Goal: Check status

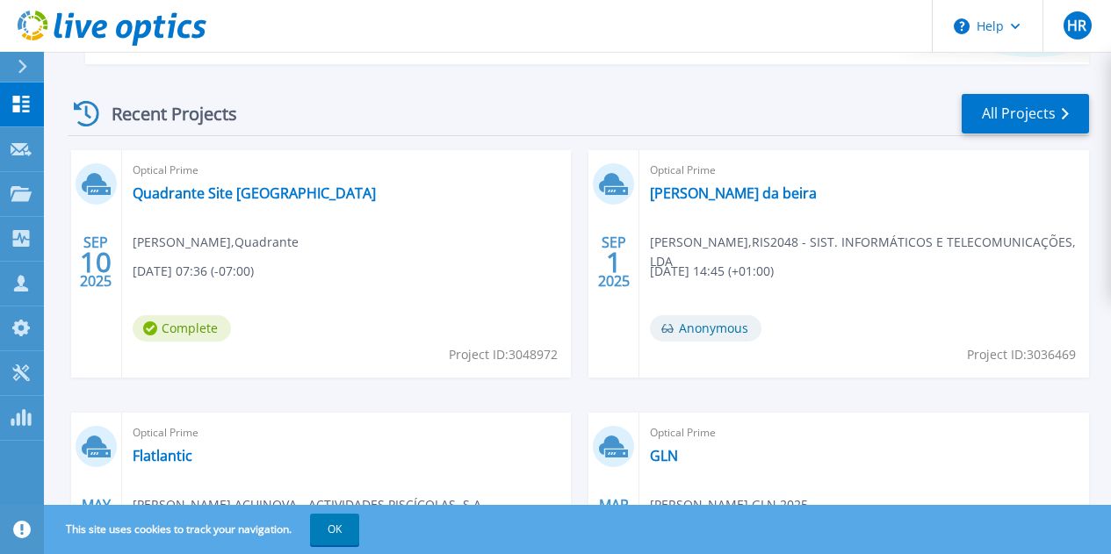
scroll to position [527, 0]
click at [169, 190] on link "Quadrante Site [GEOGRAPHIC_DATA]" at bounding box center [254, 192] width 243 height 18
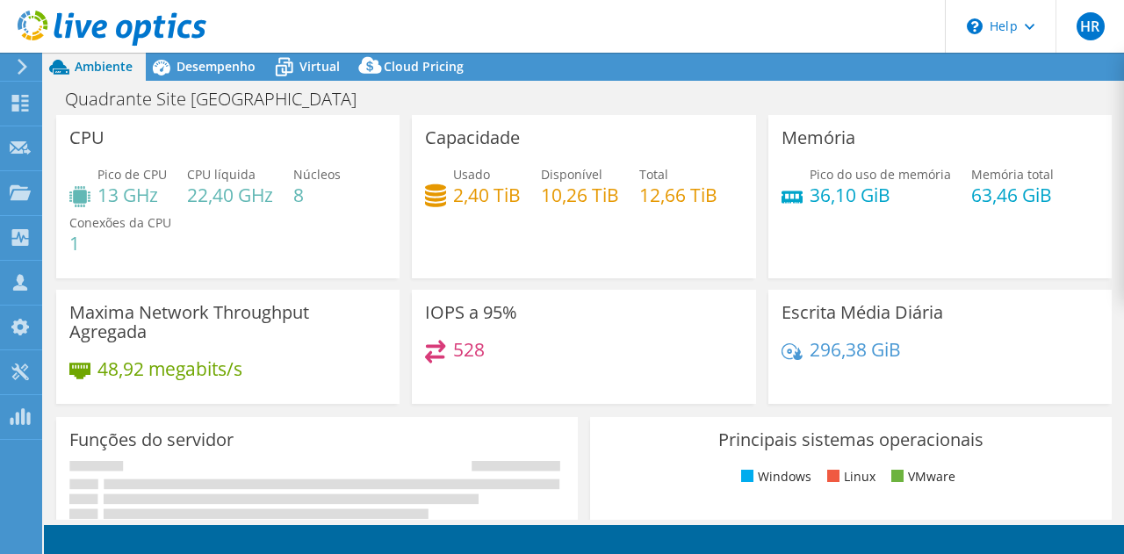
select select "USD"
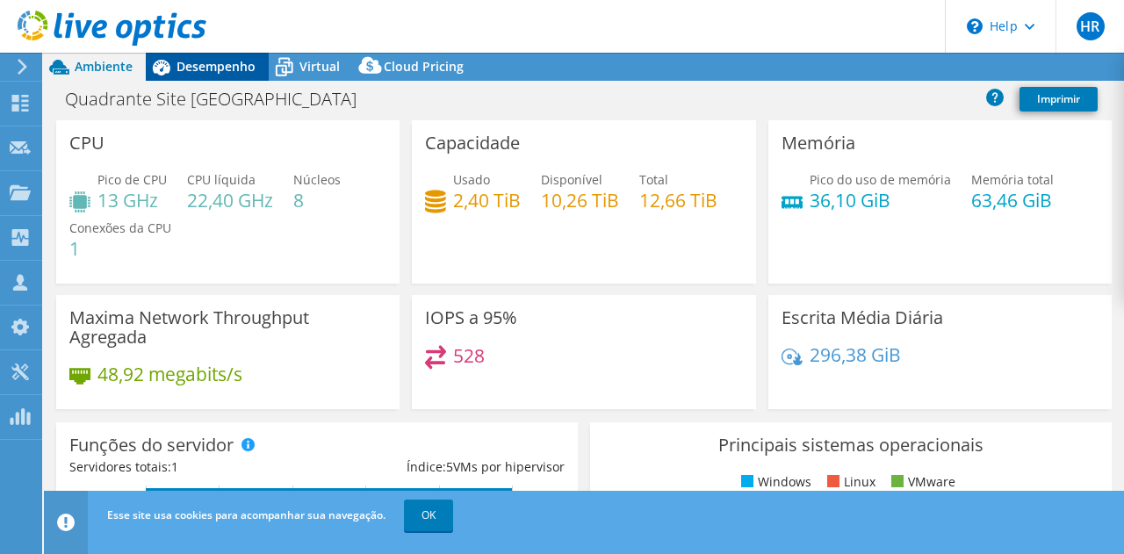
click at [215, 71] on span "Desempenho" at bounding box center [215, 66] width 79 height 17
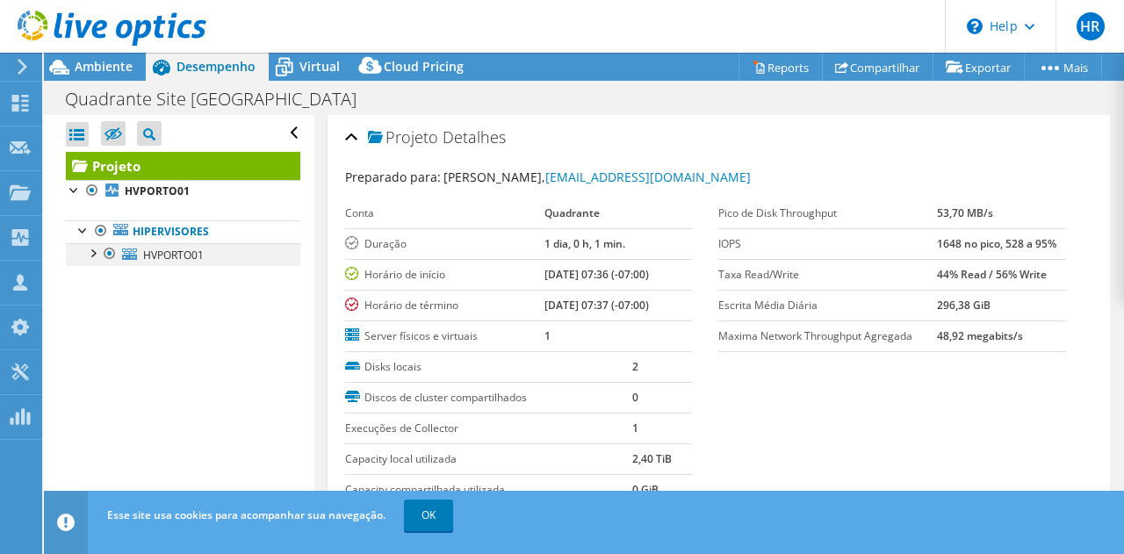
click at [95, 254] on div at bounding box center [92, 252] width 18 height 18
click at [93, 249] on div at bounding box center [92, 252] width 18 height 18
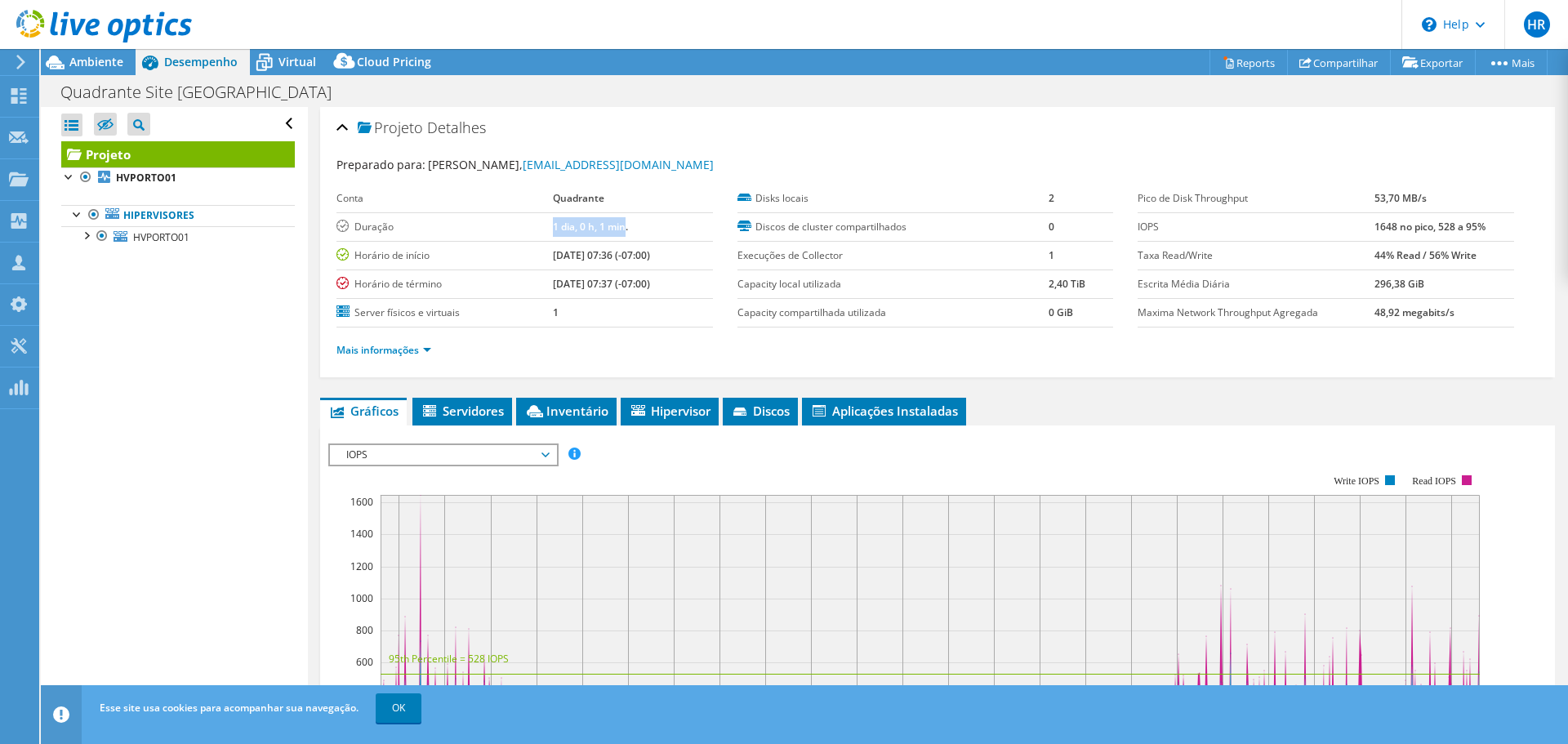
drag, startPoint x: 519, startPoint y: 218, endPoint x: 602, endPoint y: 218, distance: 83.0
click at [602, 218] on tr "Duração 1 dia, 0 h, 1 min." at bounding box center [525, 226] width 377 height 29
click at [83, 232] on div at bounding box center [86, 234] width 17 height 17
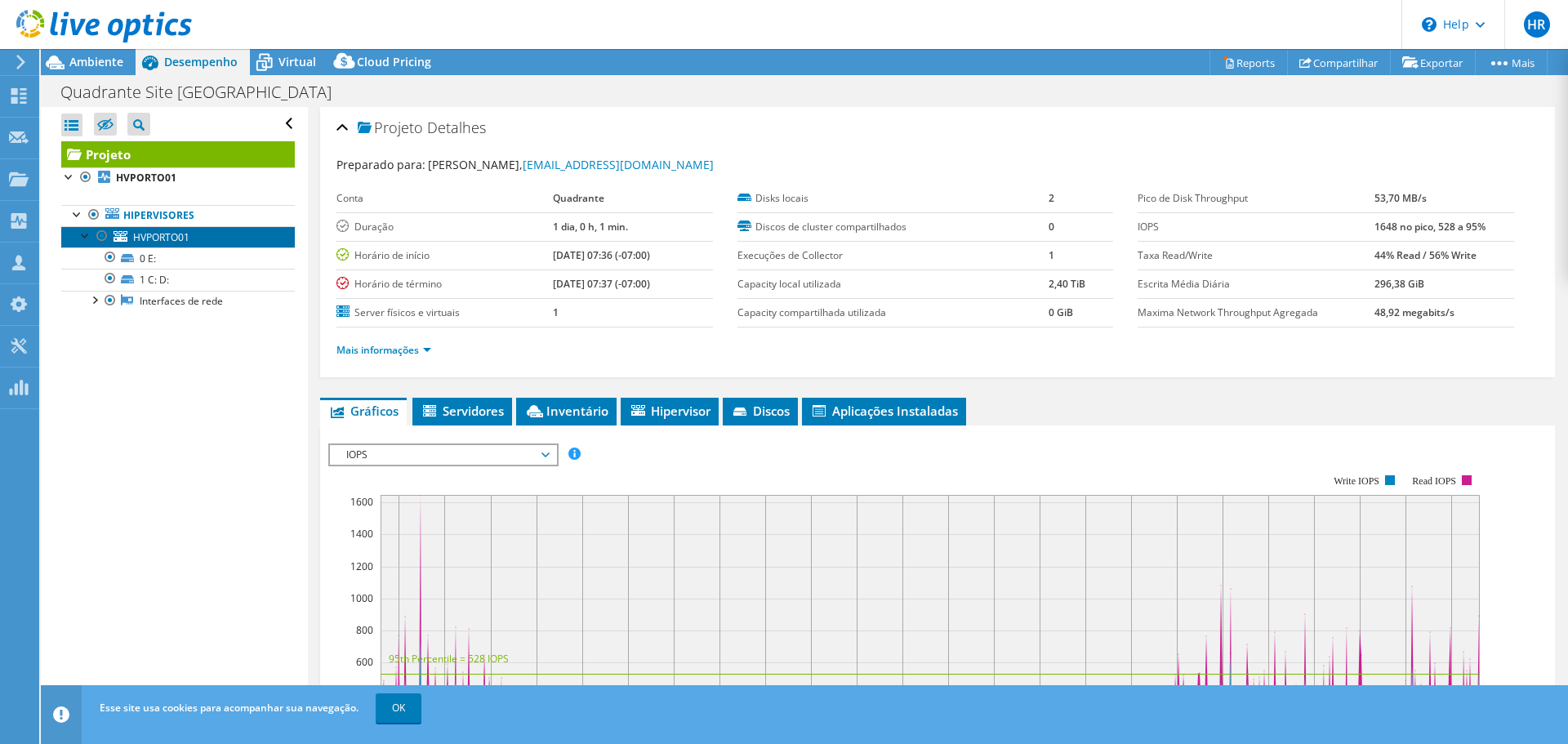
drag, startPoint x: 153, startPoint y: 236, endPoint x: 163, endPoint y: 243, distance: 12.2
click at [155, 234] on span "HVPORTO01" at bounding box center [161, 237] width 57 height 14
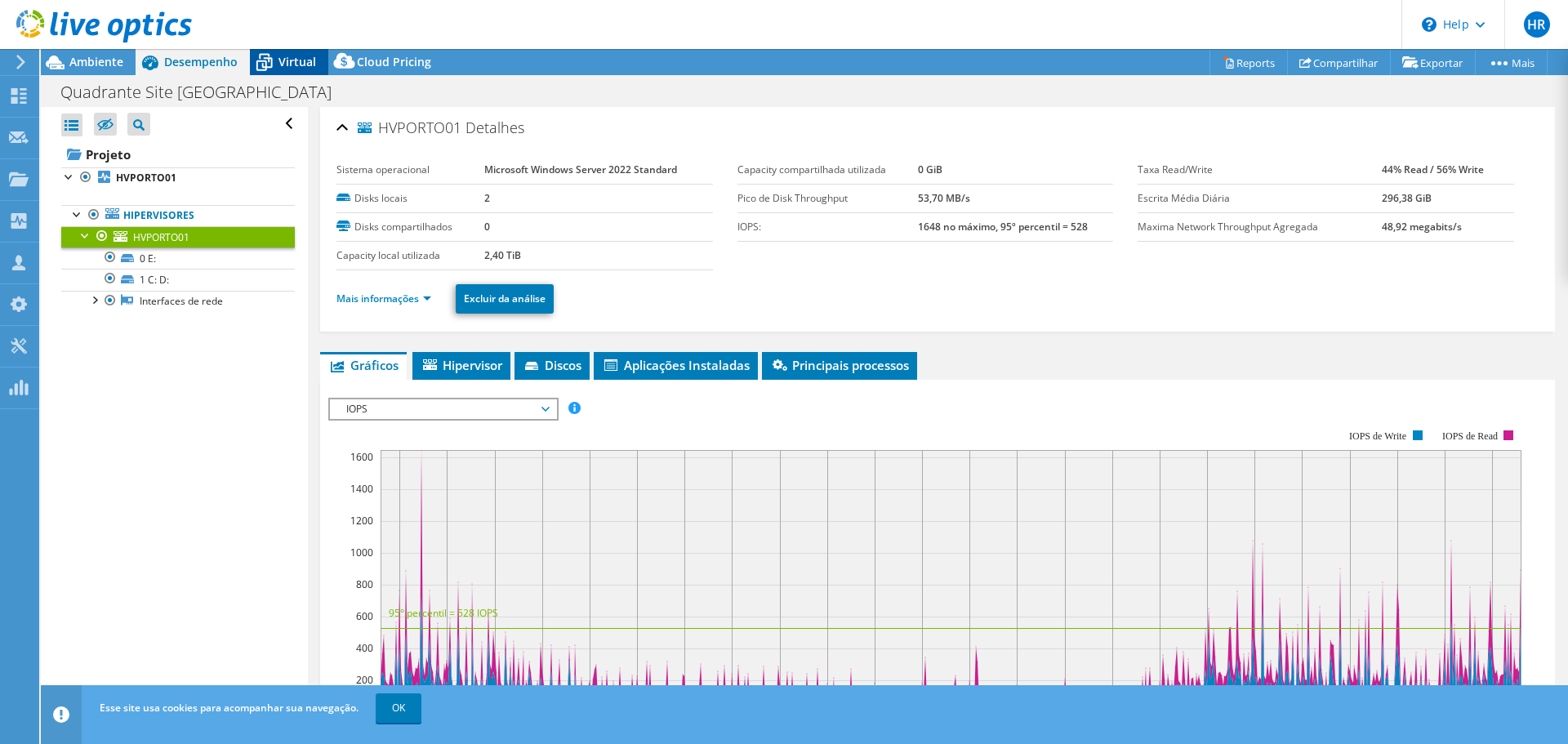
click at [303, 71] on div "Virtual" at bounding box center [289, 62] width 78 height 26
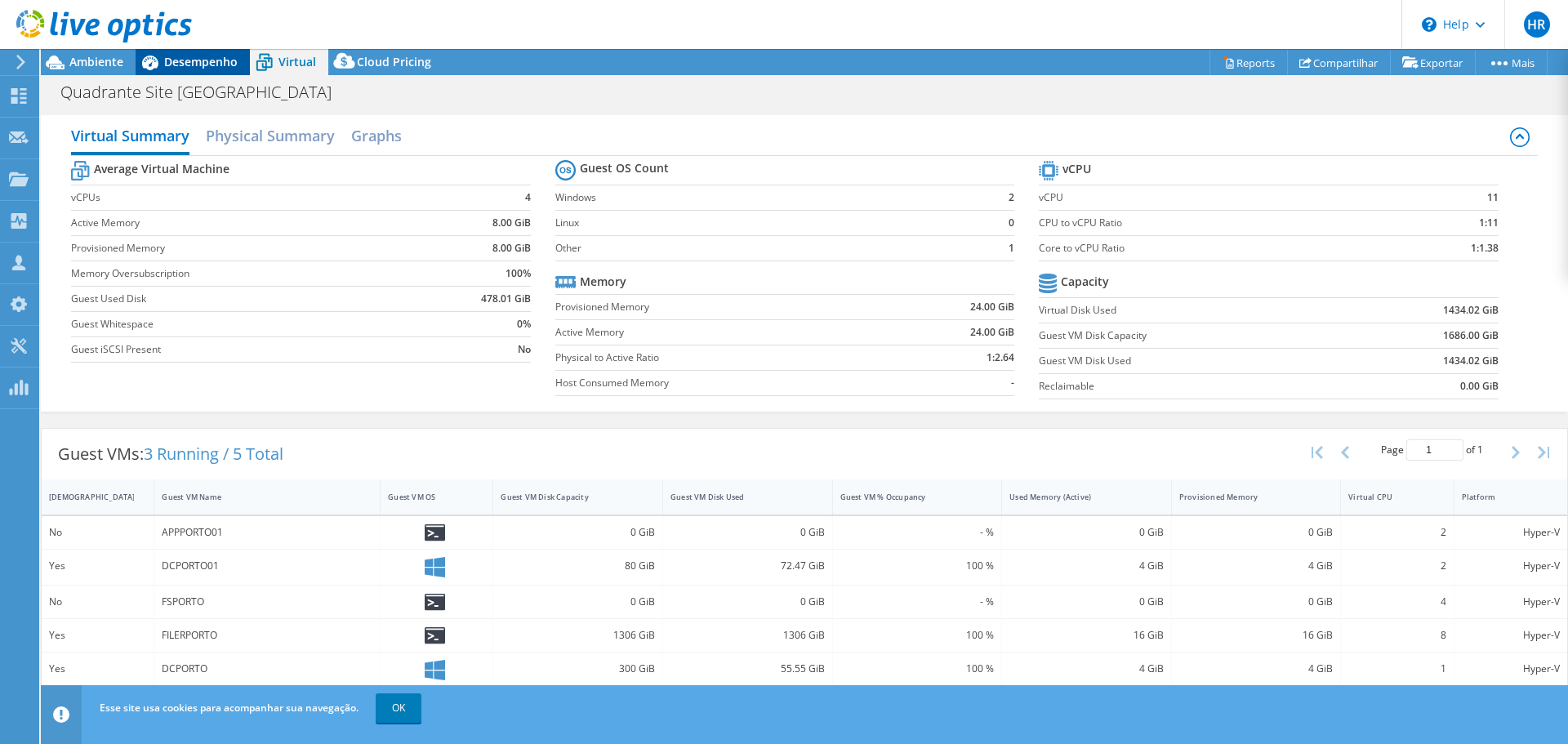
click at [195, 62] on span "Desempenho" at bounding box center [200, 61] width 73 height 16
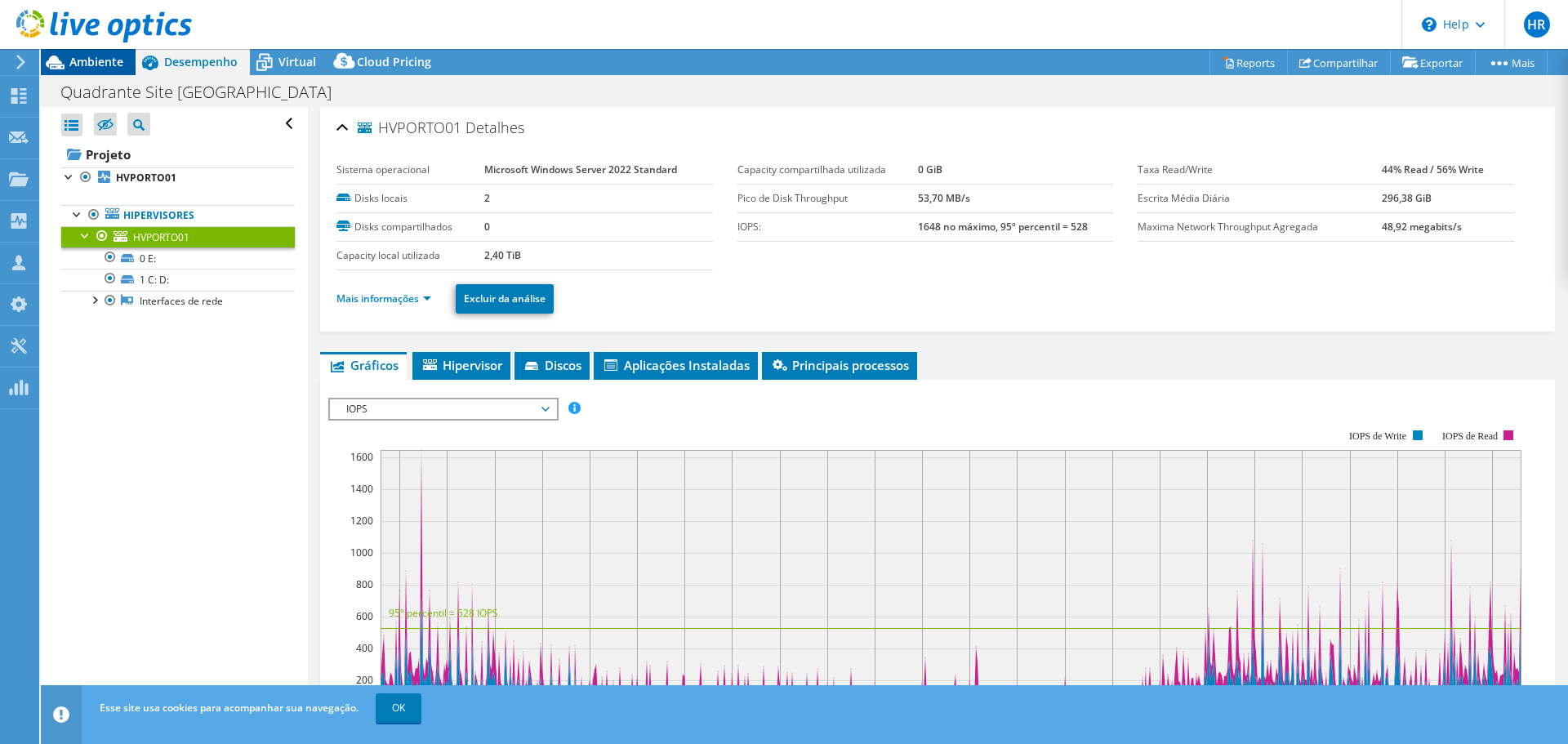
click at [98, 64] on span "Ambiente" at bounding box center [97, 61] width 54 height 16
